Goal: Navigation & Orientation: Find specific page/section

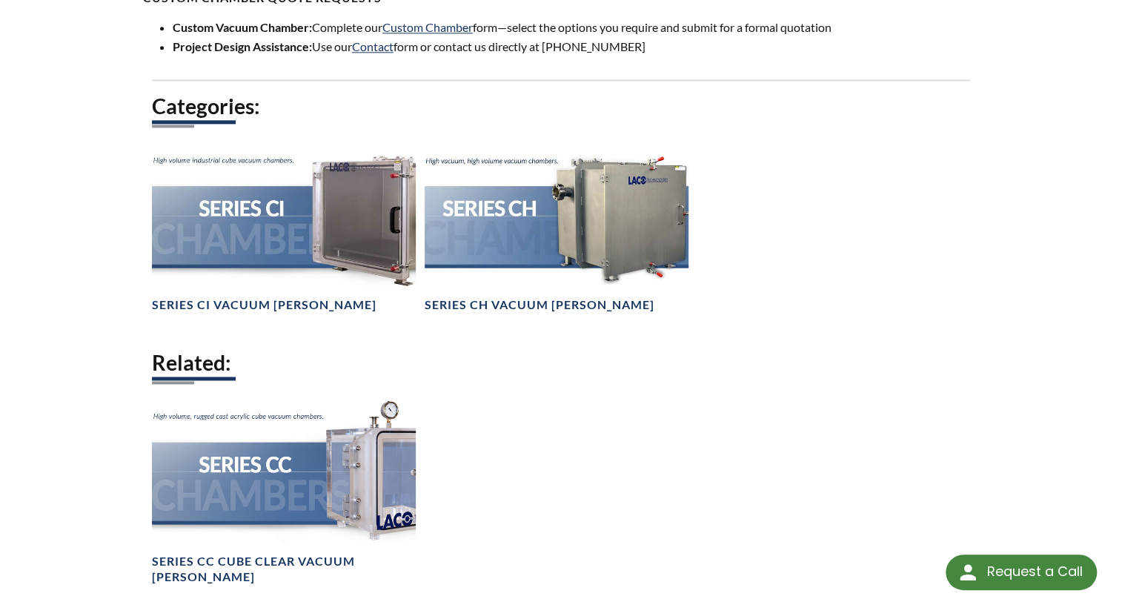
scroll to position [1078, 0]
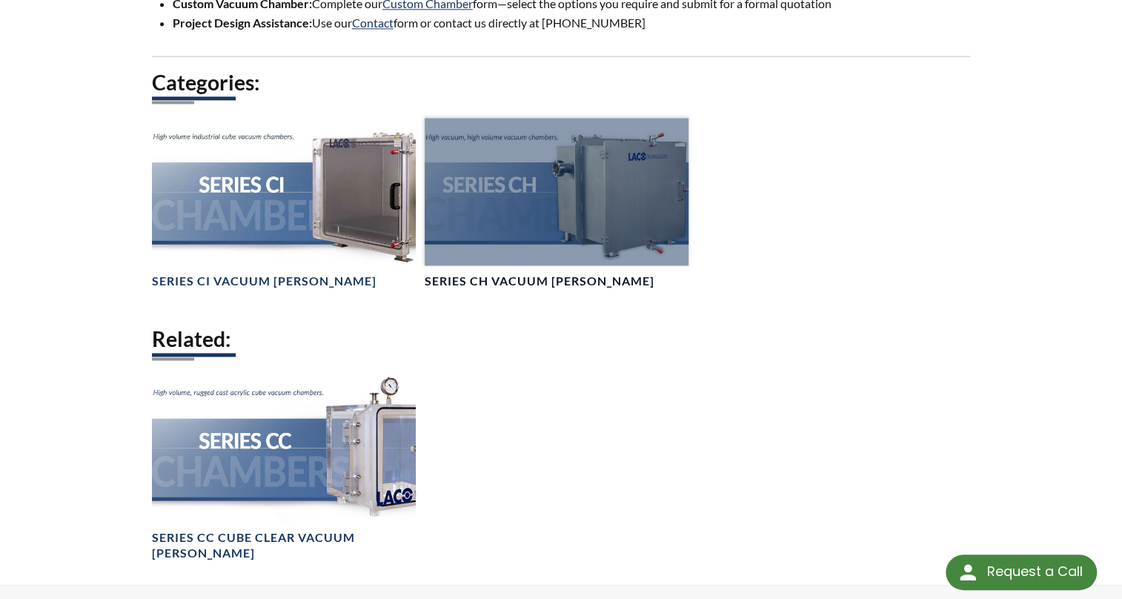
click at [610, 229] on div at bounding box center [557, 192] width 264 height 148
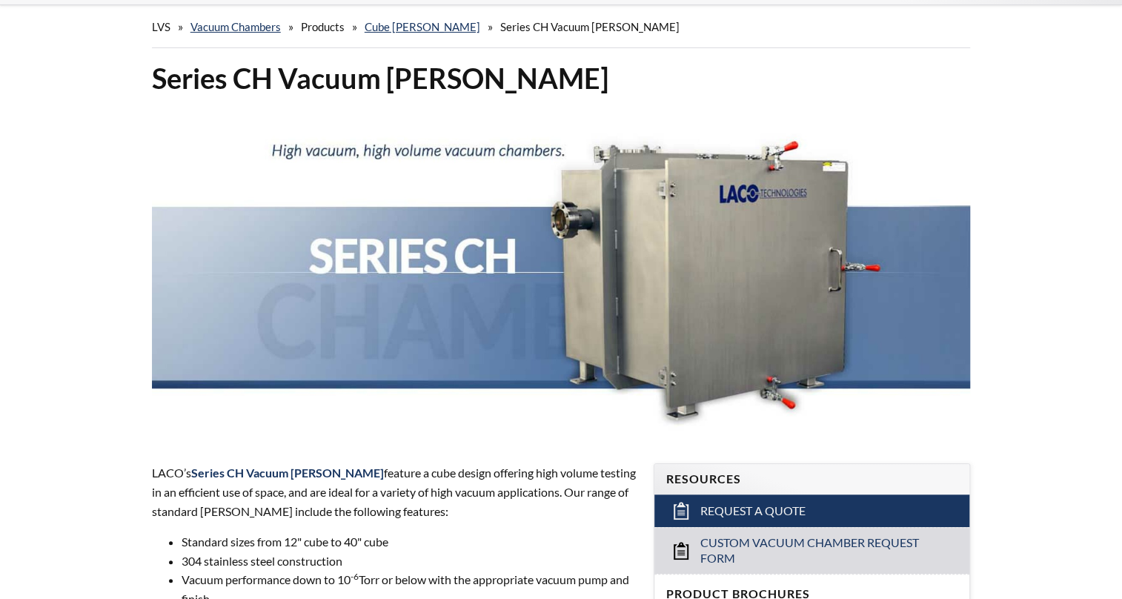
select select "Language Translate Widget"
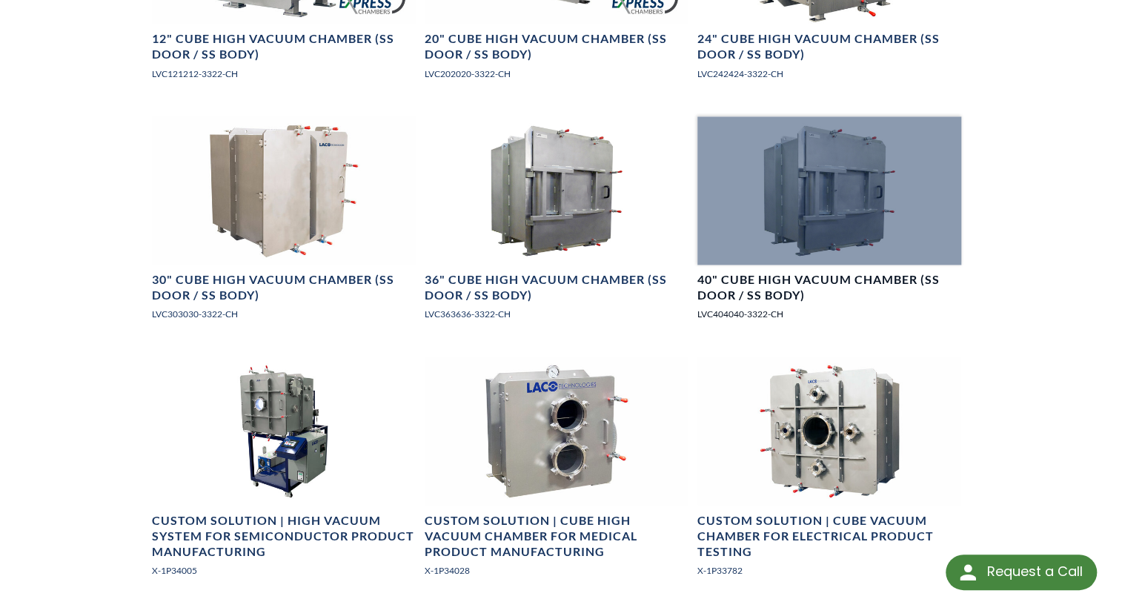
scroll to position [1078, 0]
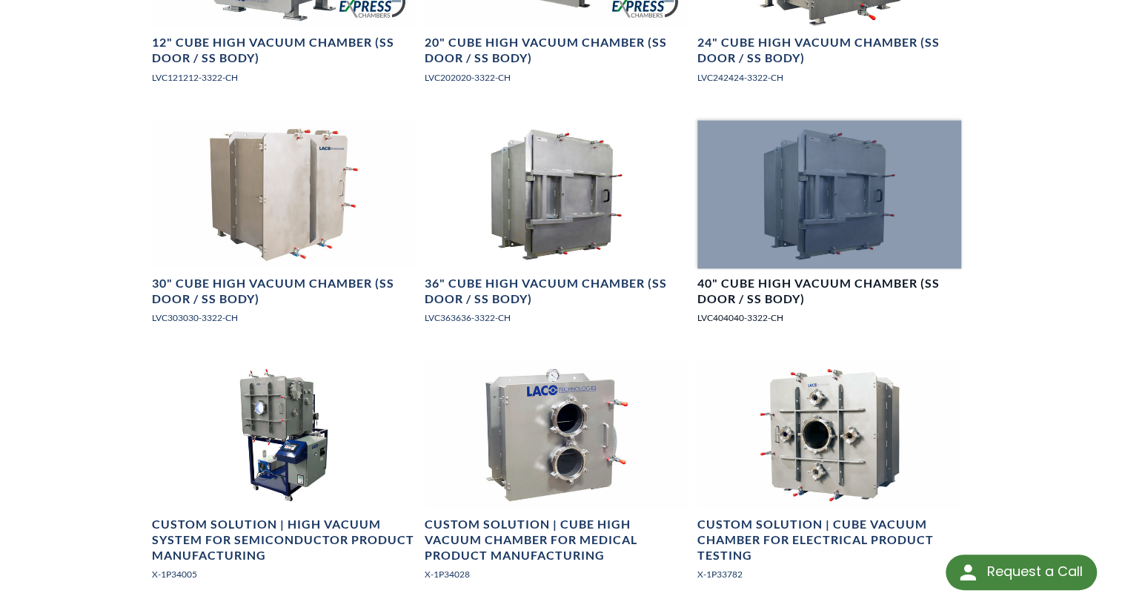
click at [802, 217] on div at bounding box center [830, 194] width 264 height 148
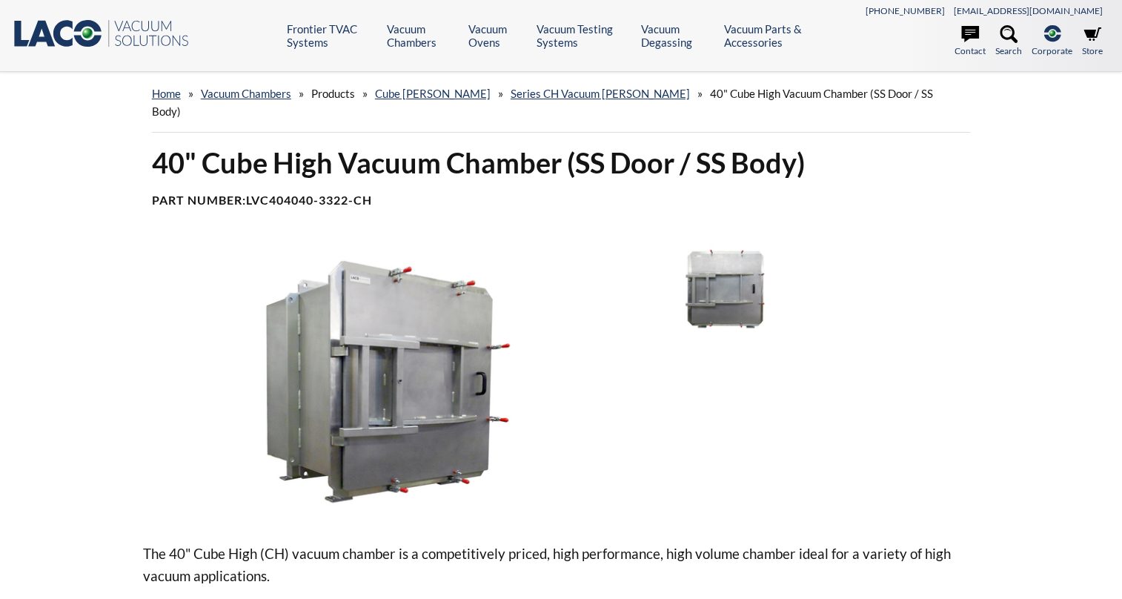
select select "Language Translate Widget"
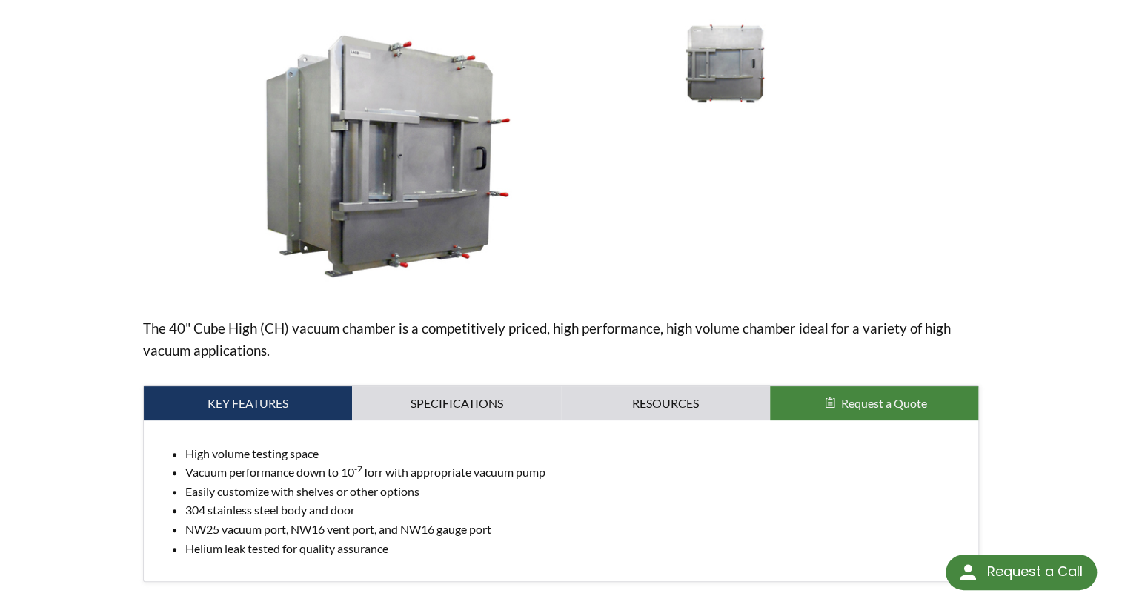
scroll to position [202, 0]
